Goal: Task Accomplishment & Management: Manage account settings

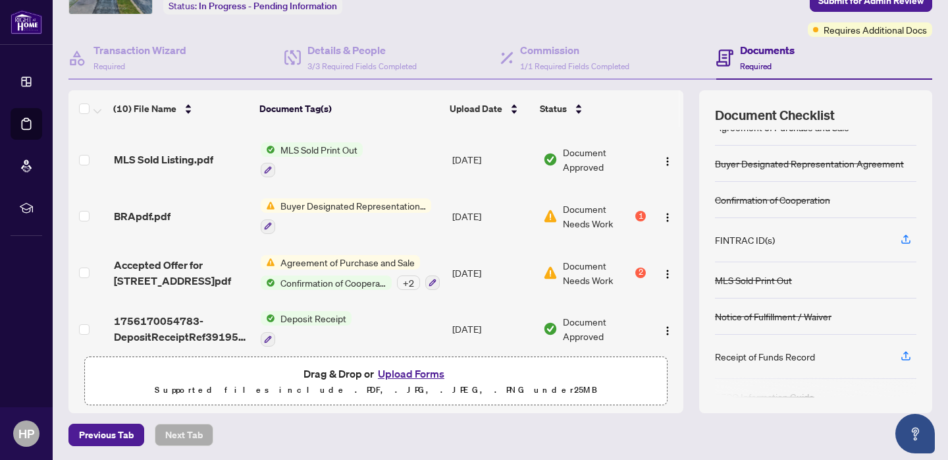
scroll to position [337, 0]
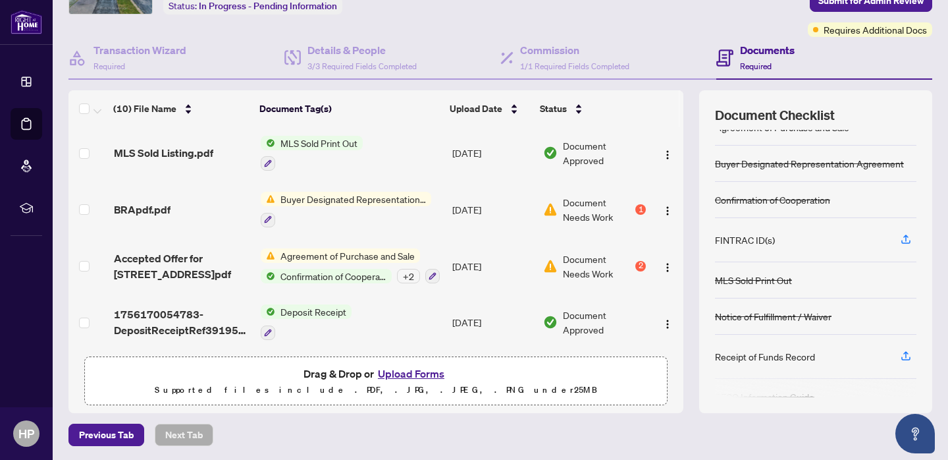
click at [581, 205] on span "Document Needs Work" at bounding box center [598, 209] width 70 height 29
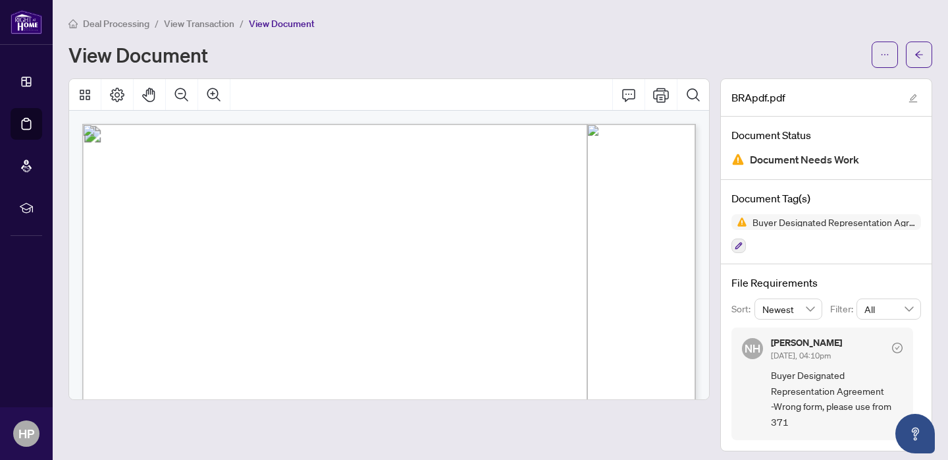
scroll to position [5, 0]
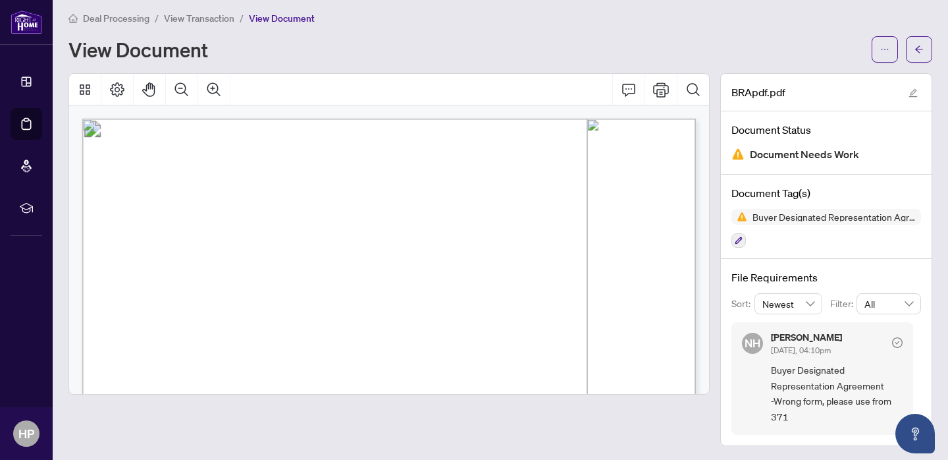
click at [215, 19] on span "View Transaction" at bounding box center [199, 19] width 70 height 12
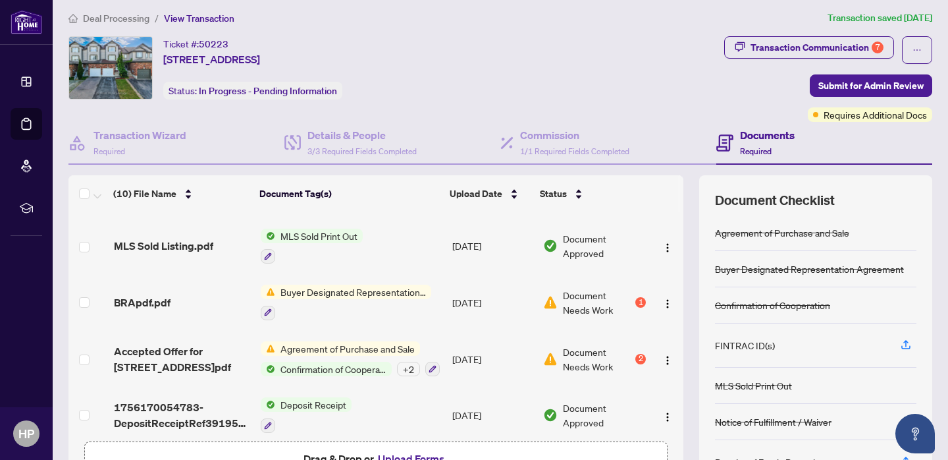
scroll to position [337, 0]
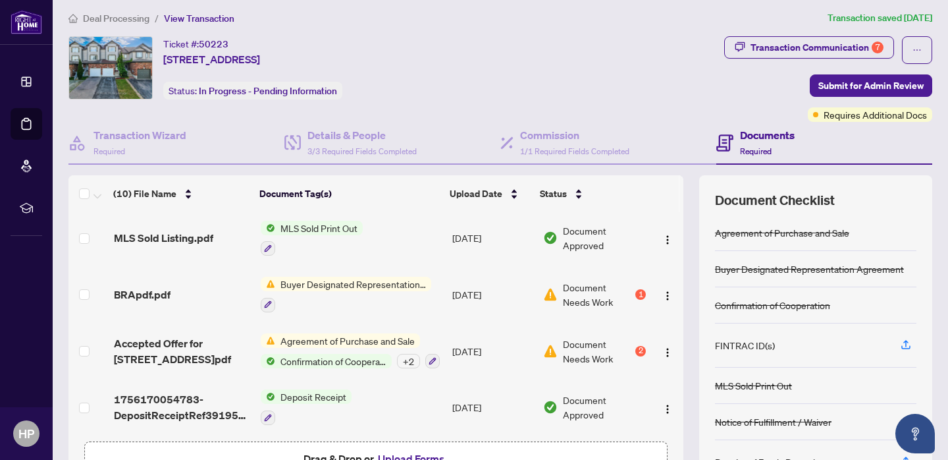
click at [587, 337] on span "Document Needs Work" at bounding box center [598, 350] width 70 height 29
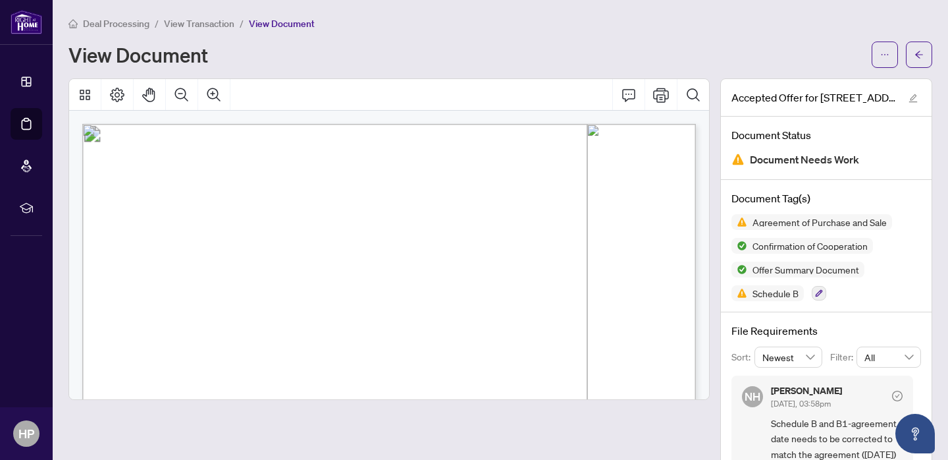
click at [215, 24] on span "View Transaction" at bounding box center [199, 24] width 70 height 12
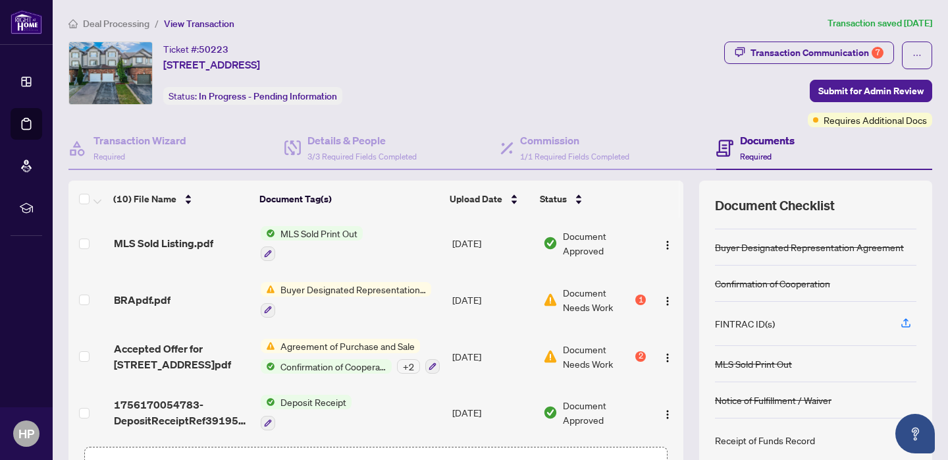
scroll to position [32, 0]
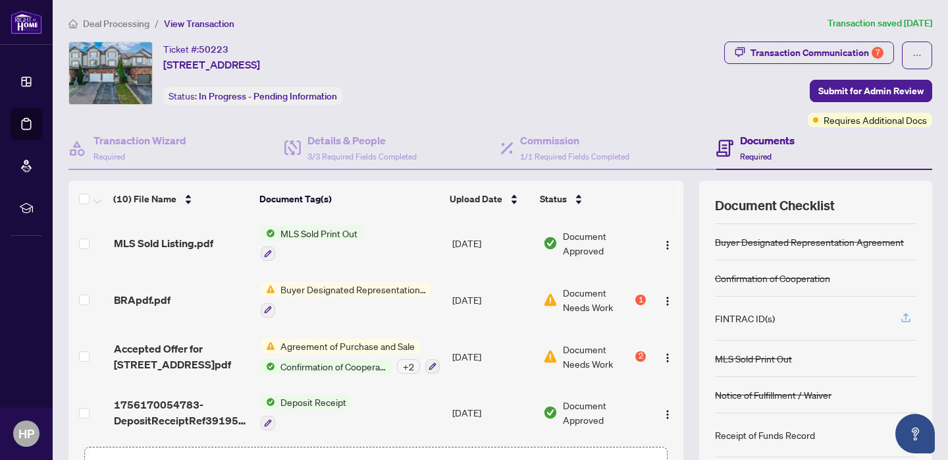
click at [907, 315] on icon "button" at bounding box center [906, 317] width 12 height 12
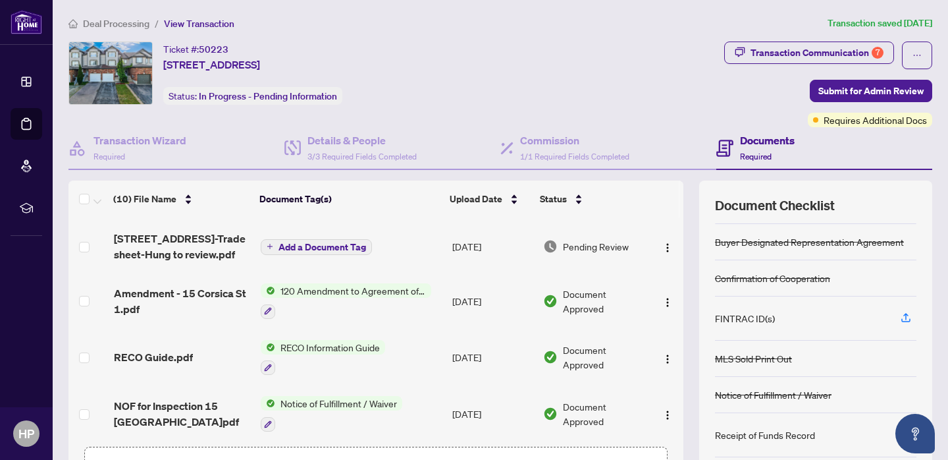
scroll to position [0, 0]
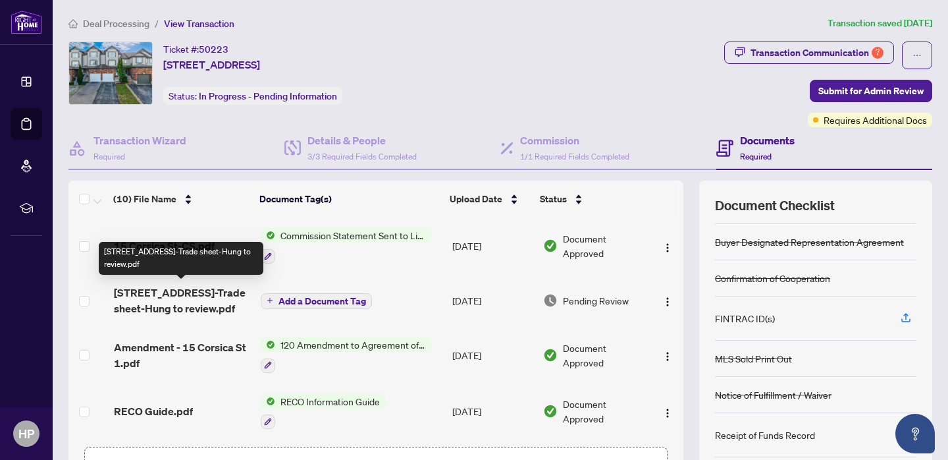
click at [201, 288] on span "[STREET_ADDRESS]-Trade sheet-Hung to review.pdf" at bounding box center [182, 300] width 136 height 32
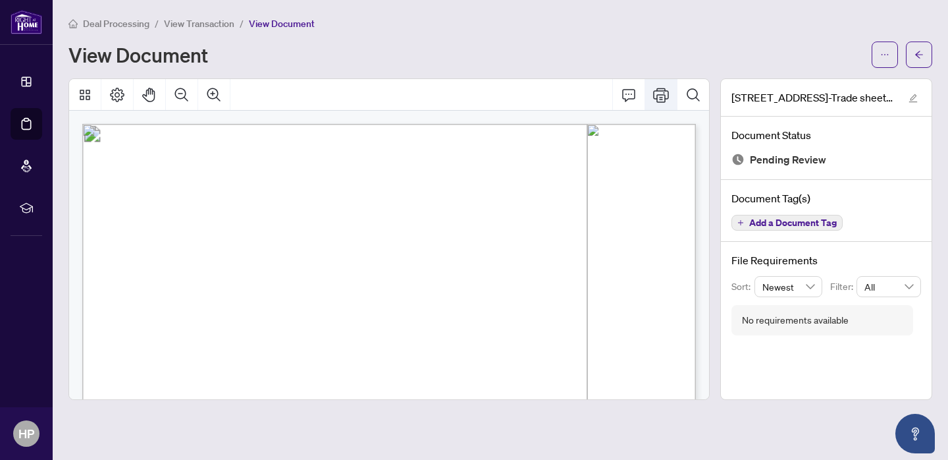
click at [658, 93] on icon "Print" at bounding box center [661, 95] width 16 height 16
